Goal: Task Accomplishment & Management: Manage account settings

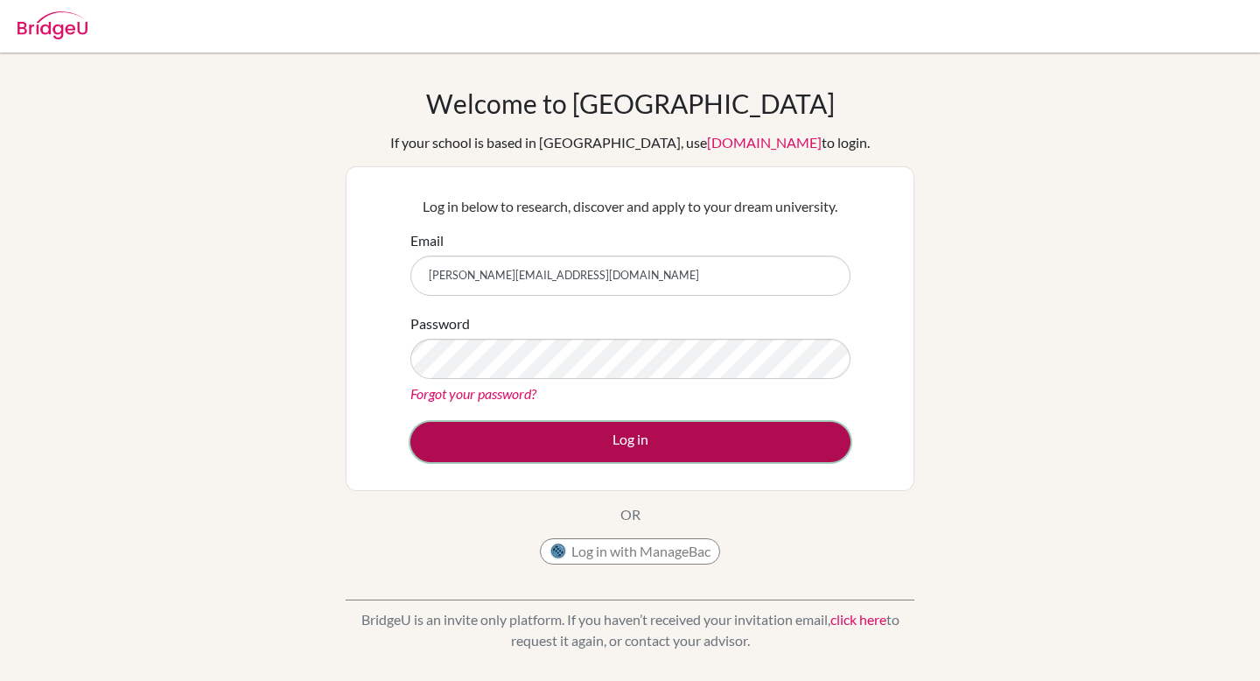
click at [738, 442] on button "Log in" at bounding box center [630, 442] width 440 height 40
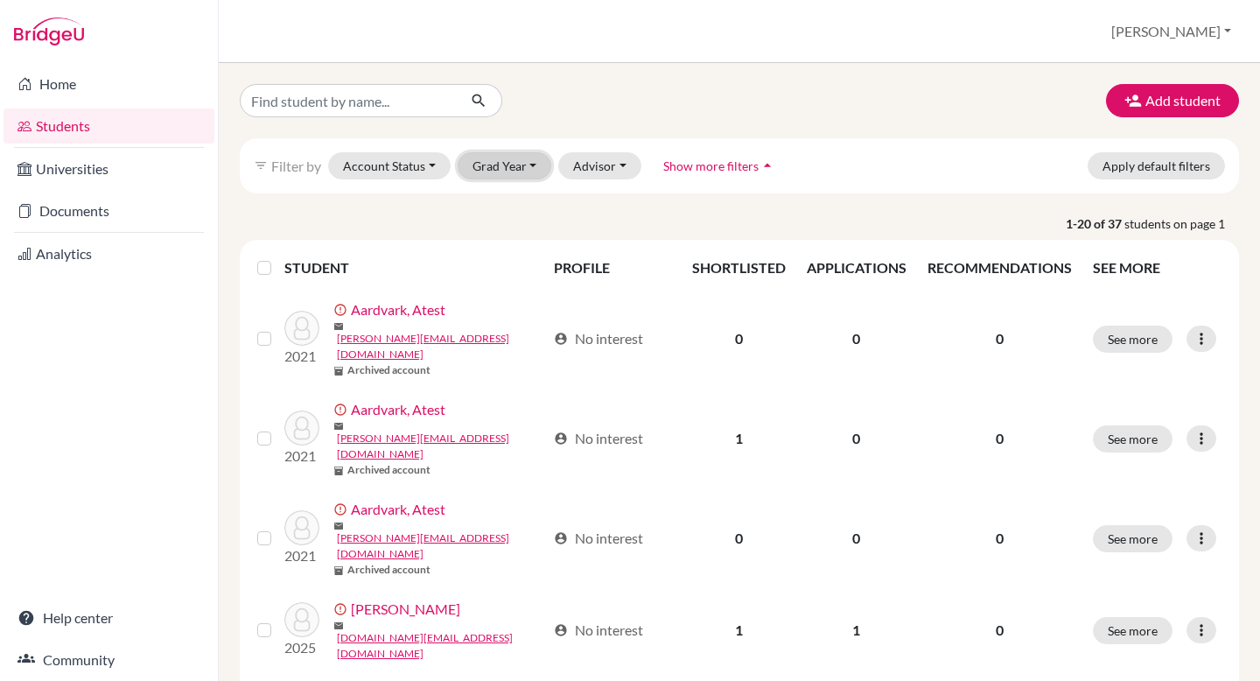
click at [496, 171] on button "Grad Year" at bounding box center [505, 165] width 94 height 27
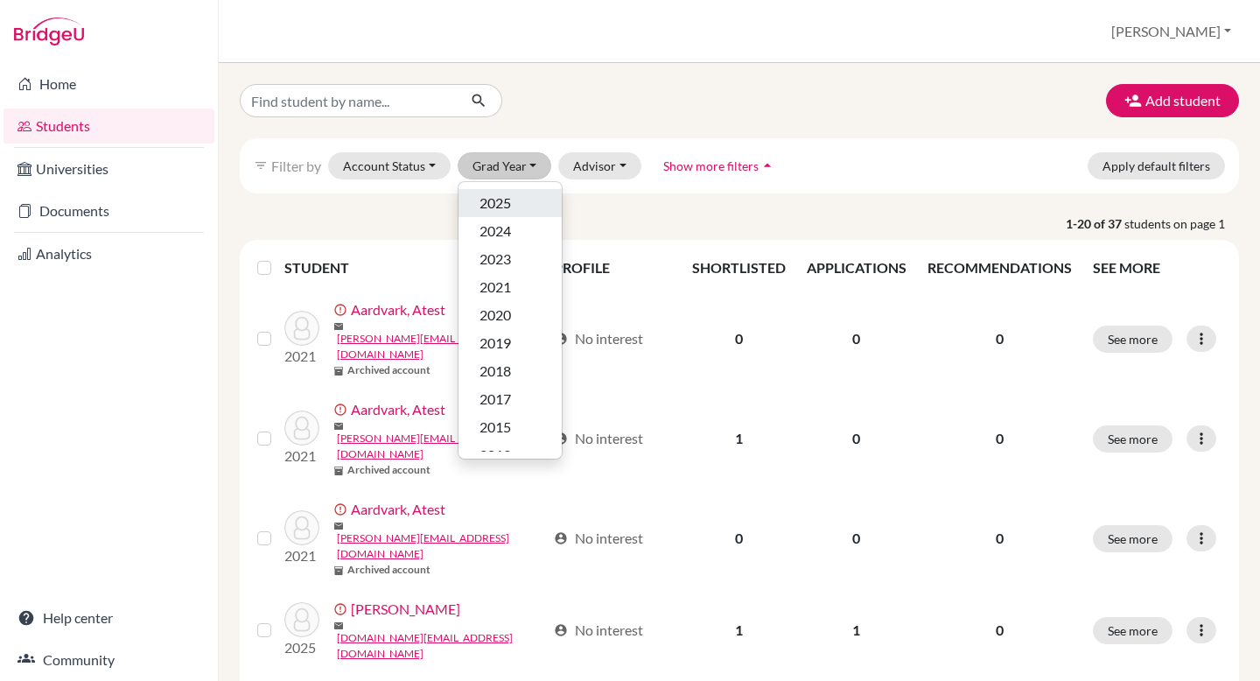
click at [498, 201] on span "2025" at bounding box center [494, 202] width 31 height 21
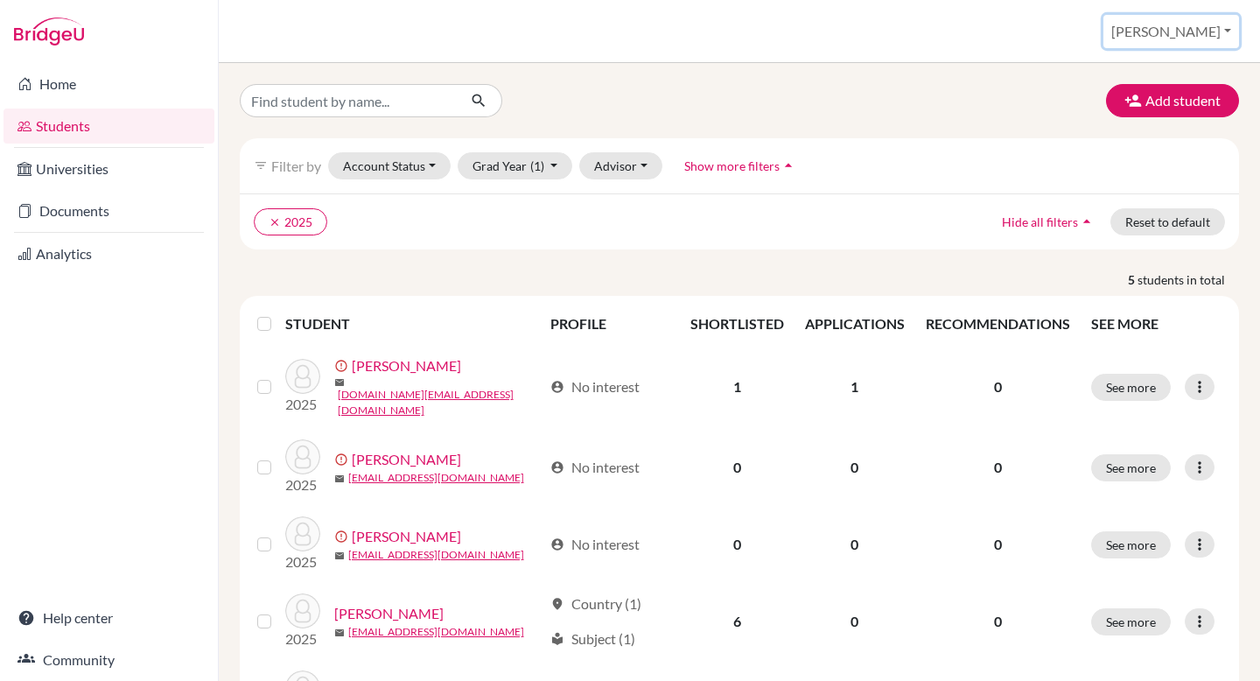
click at [1196, 46] on button "Federico" at bounding box center [1171, 31] width 136 height 33
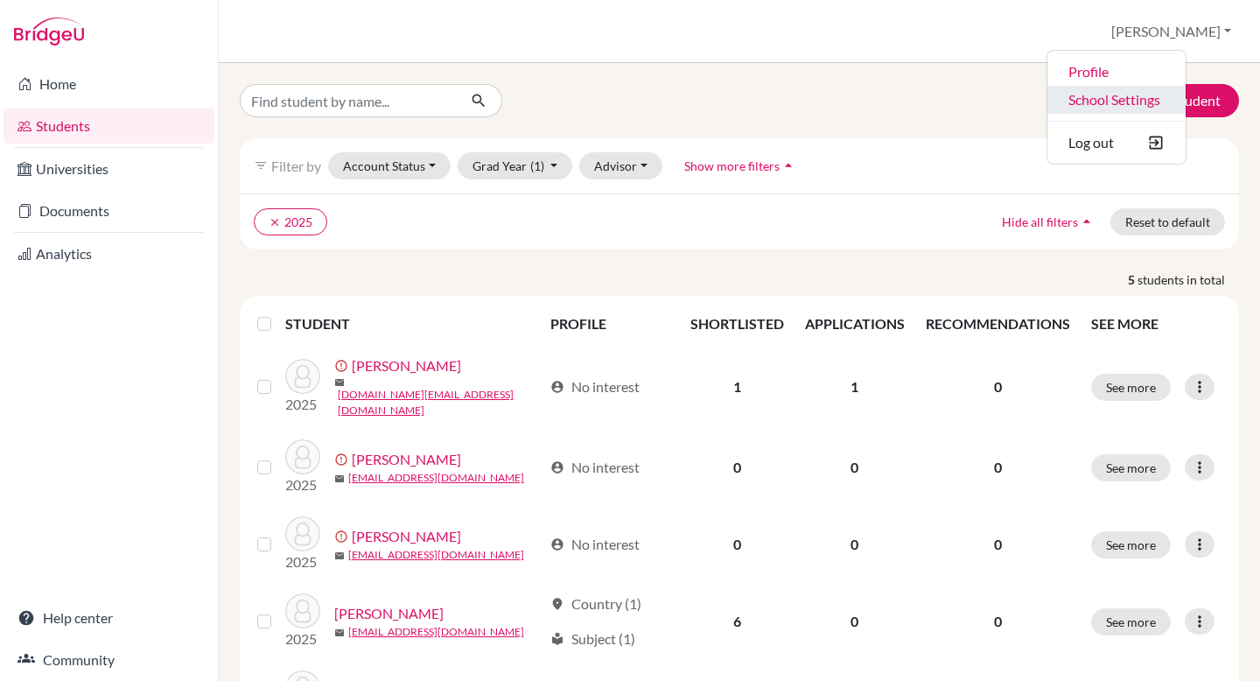
click at [1150, 99] on link "School Settings" at bounding box center [1116, 100] width 138 height 28
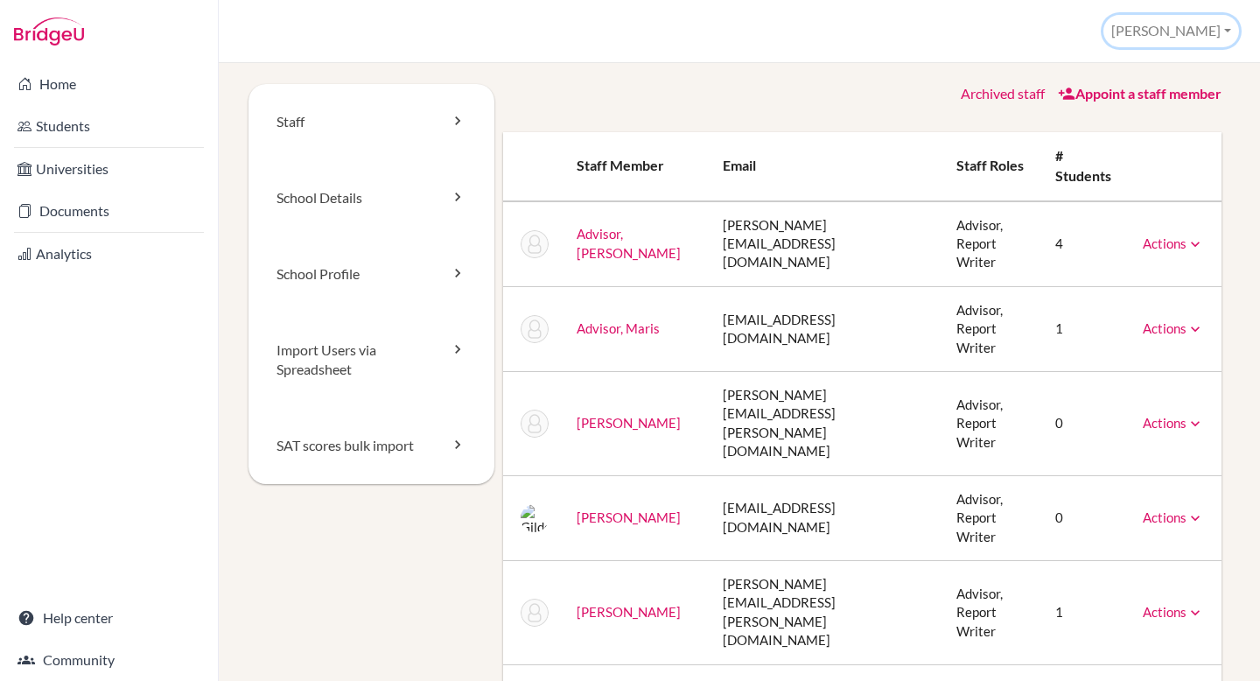
click at [1218, 17] on button "[PERSON_NAME]" at bounding box center [1171, 31] width 136 height 32
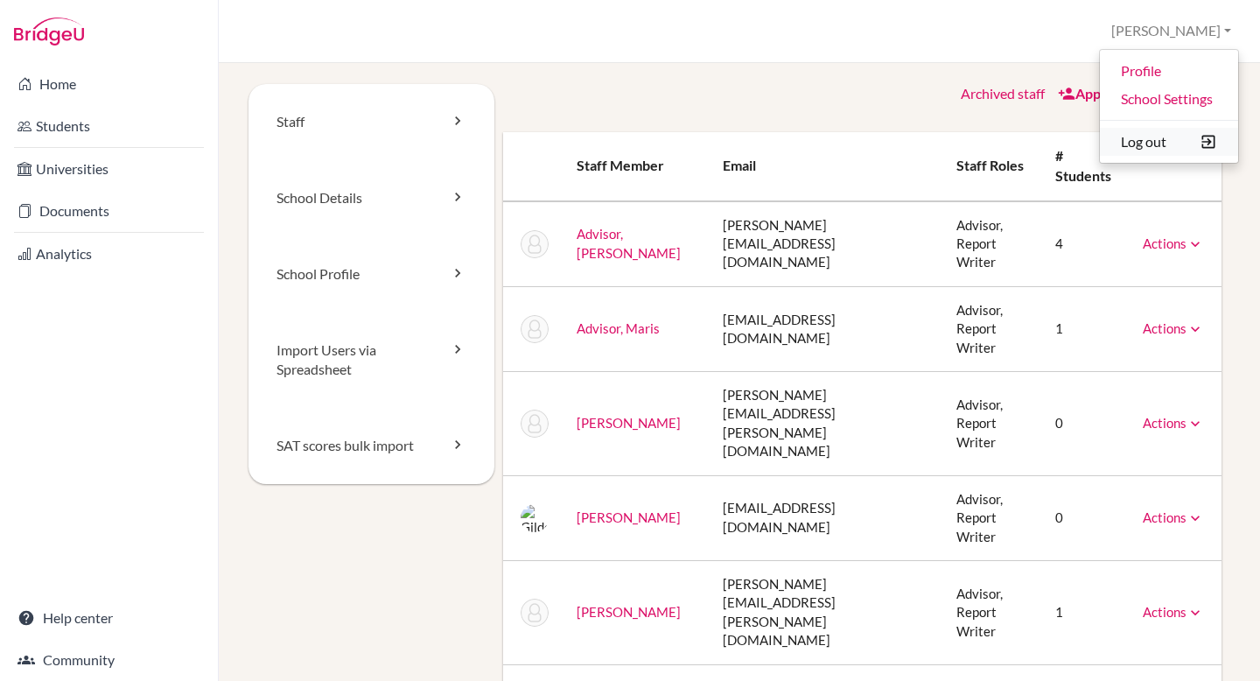
click at [1159, 133] on button "Log out" at bounding box center [1169, 142] width 138 height 28
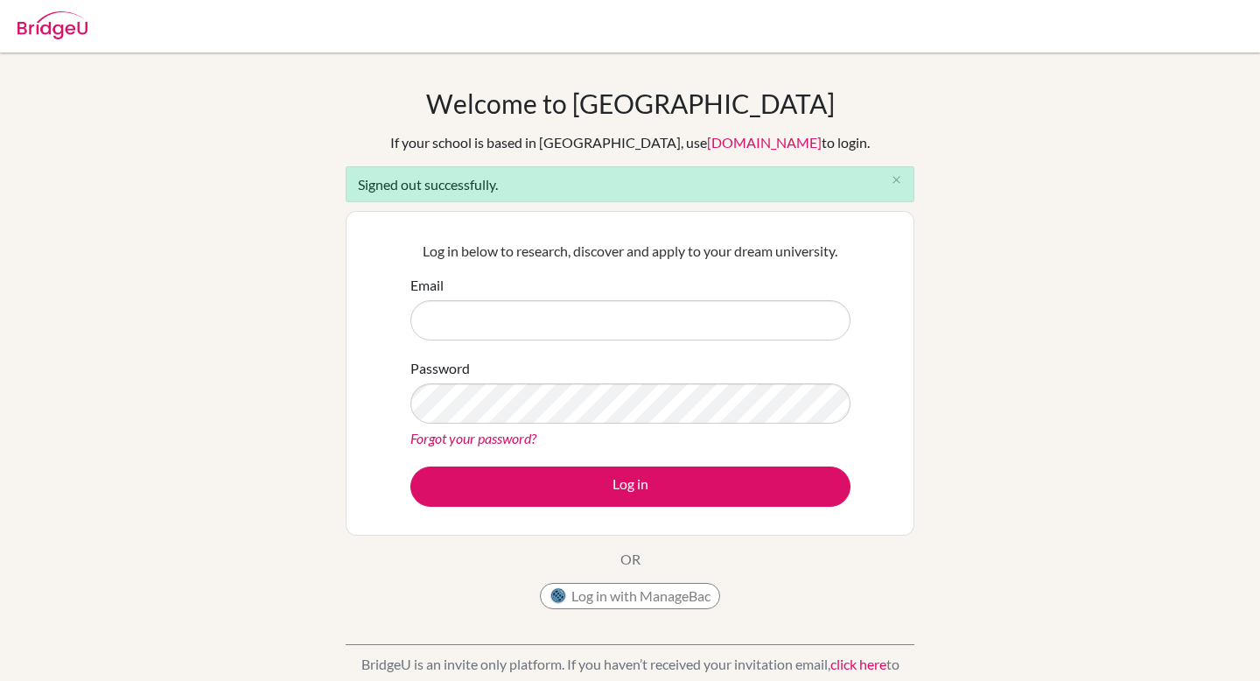
click at [666, 315] on input "Email" at bounding box center [630, 320] width 440 height 40
click at [547, 317] on input "[PERSON_NAME][EMAIL_ADDRESS][DOMAIN_NAME]" at bounding box center [630, 320] width 440 height 40
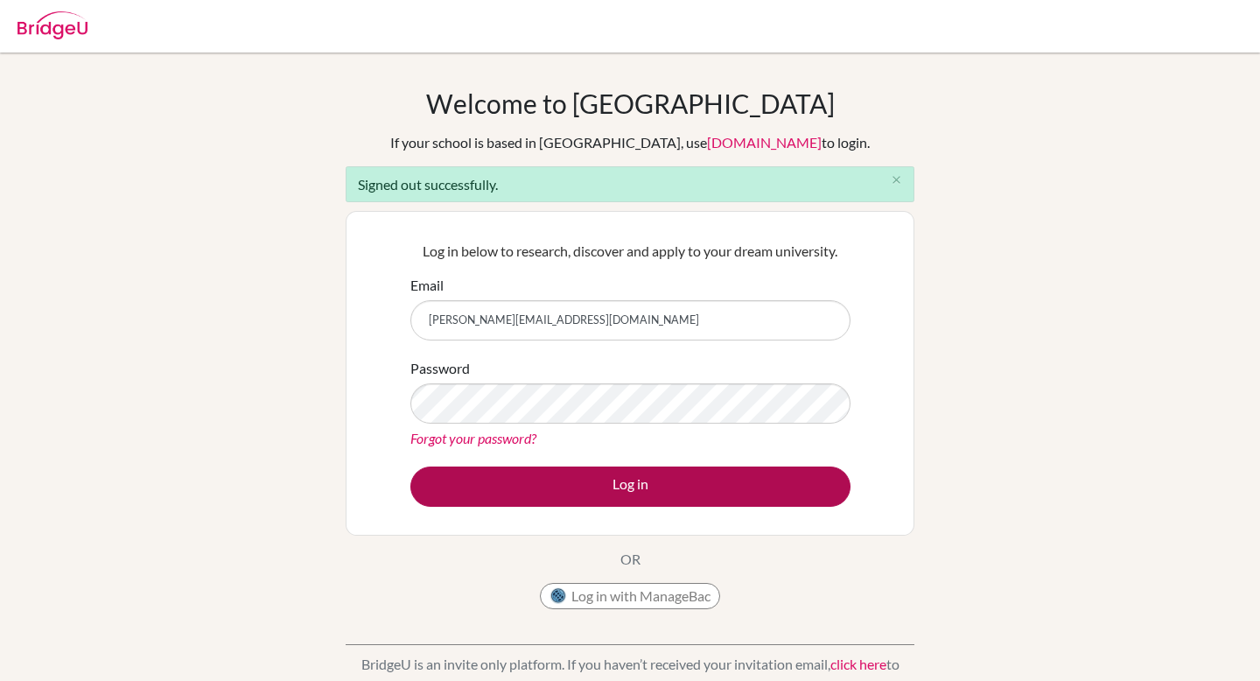
type input "[PERSON_NAME][EMAIL_ADDRESS][DOMAIN_NAME]"
click at [556, 498] on button "Log in" at bounding box center [630, 486] width 440 height 40
